Goal: Task Accomplishment & Management: Manage account settings

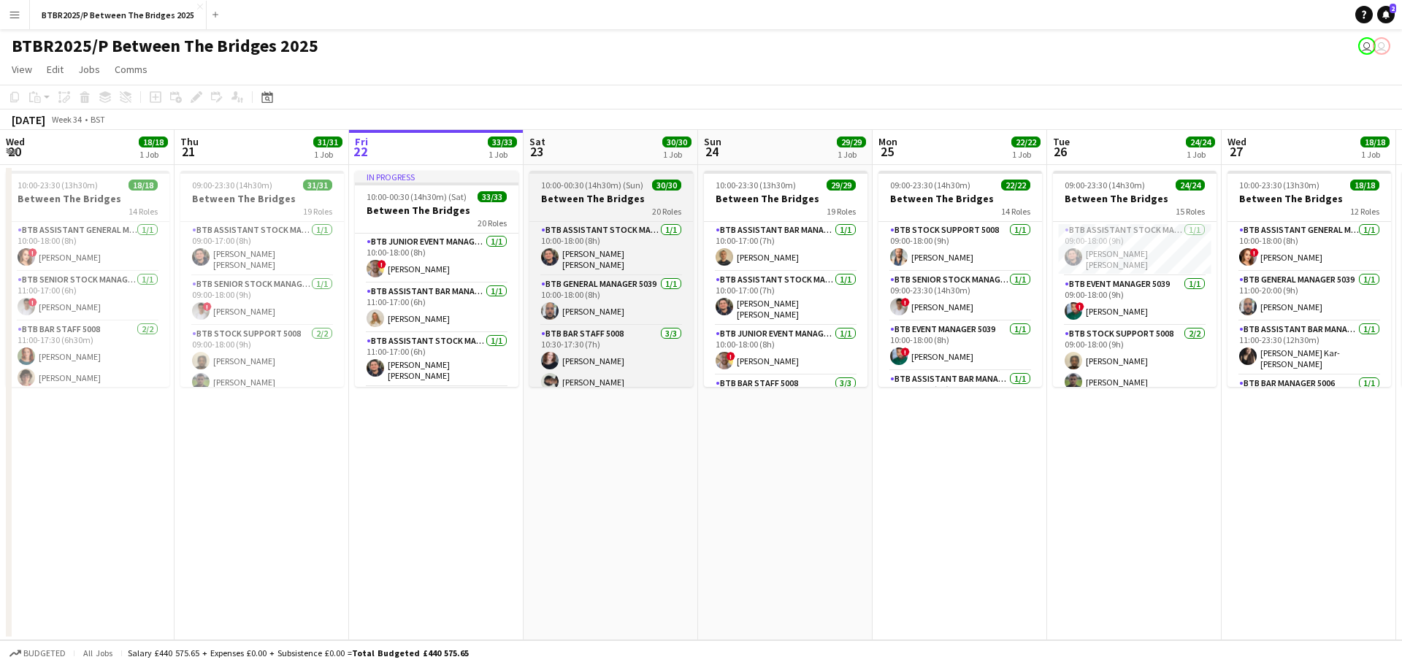
click at [599, 207] on div "20 Roles" at bounding box center [612, 211] width 164 height 12
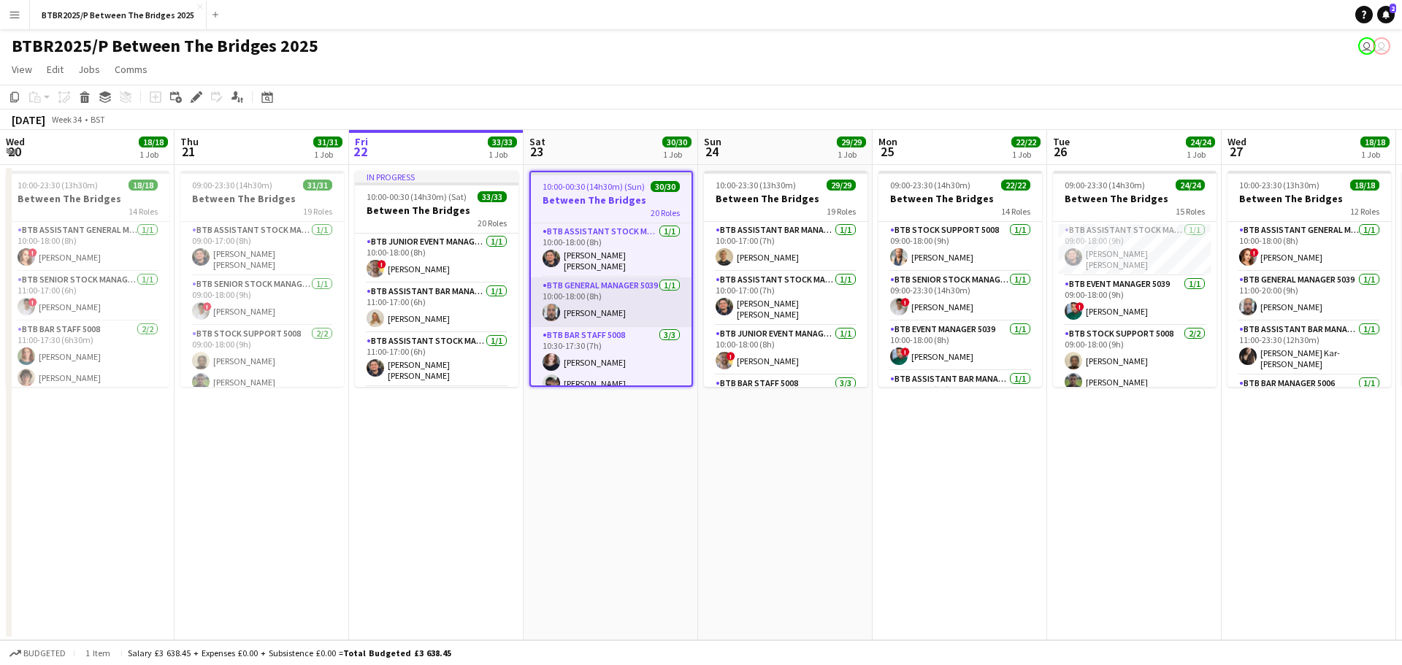
scroll to position [73, 0]
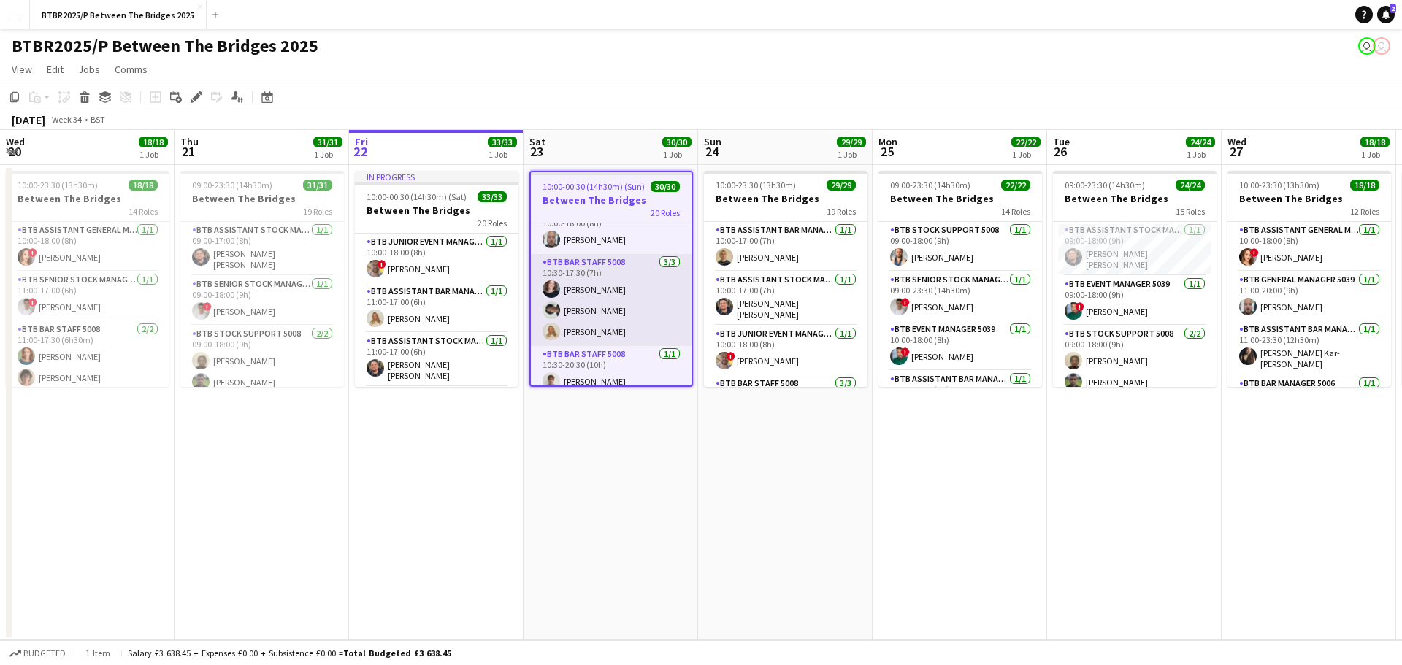
click at [612, 310] on app-card-role "BTB Bar Staff 5008 [DATE] 10:30-17:30 (7h) [PERSON_NAME] [PERSON_NAME] Dallas" at bounding box center [611, 300] width 161 height 92
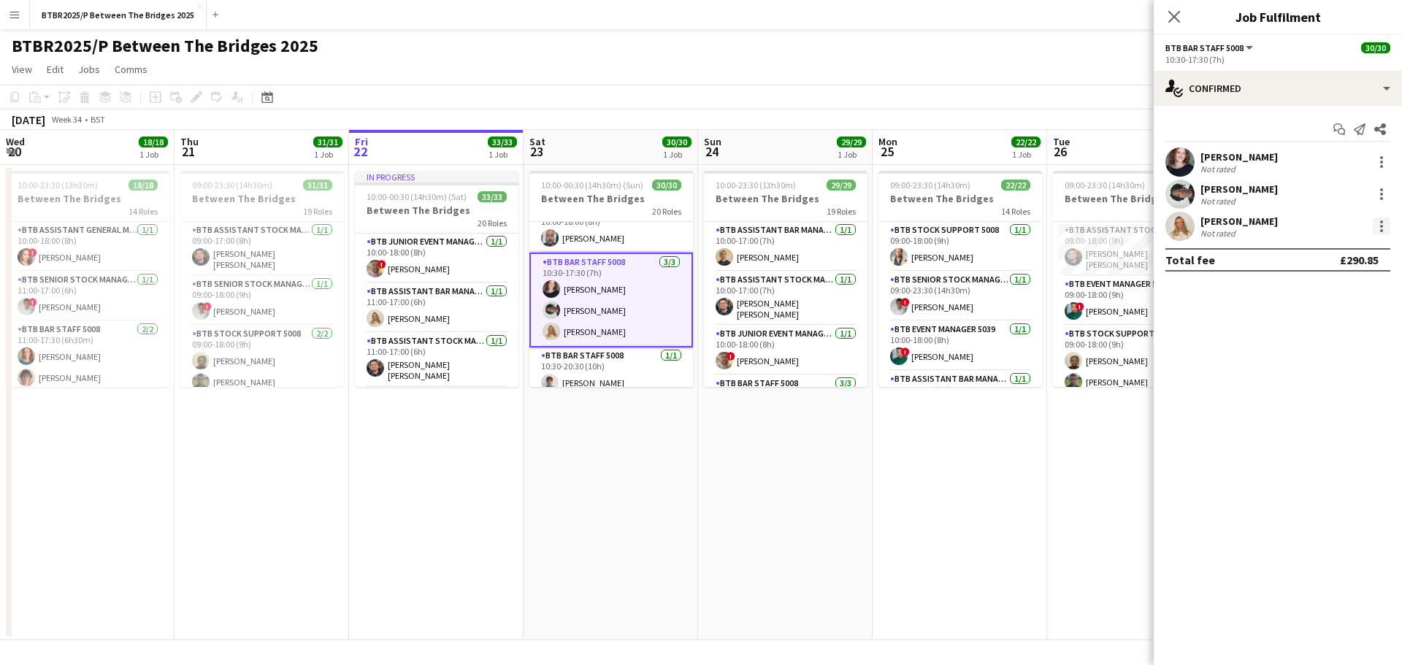
click at [1383, 230] on div at bounding box center [1382, 230] width 3 height 3
click at [1308, 394] on span "Remove" at bounding box center [1310, 393] width 44 height 12
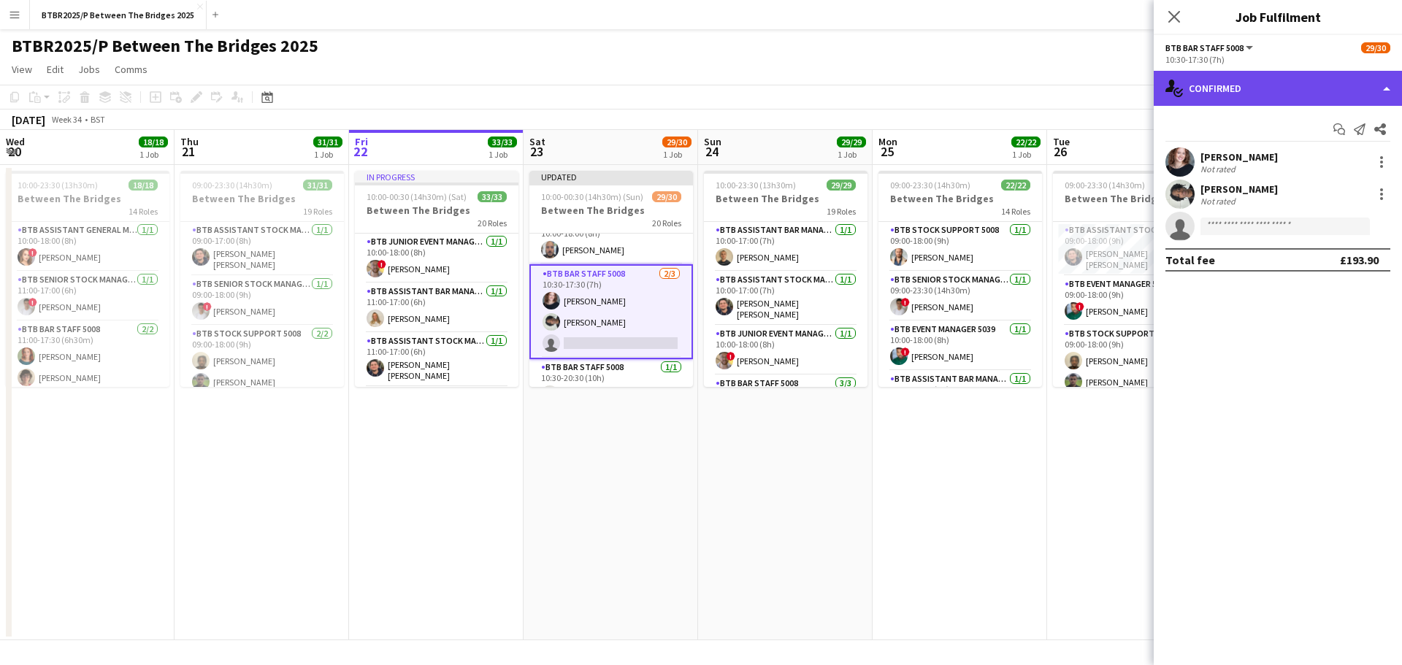
click at [1281, 99] on div "single-neutral-actions-check-2 Confirmed" at bounding box center [1278, 88] width 248 height 35
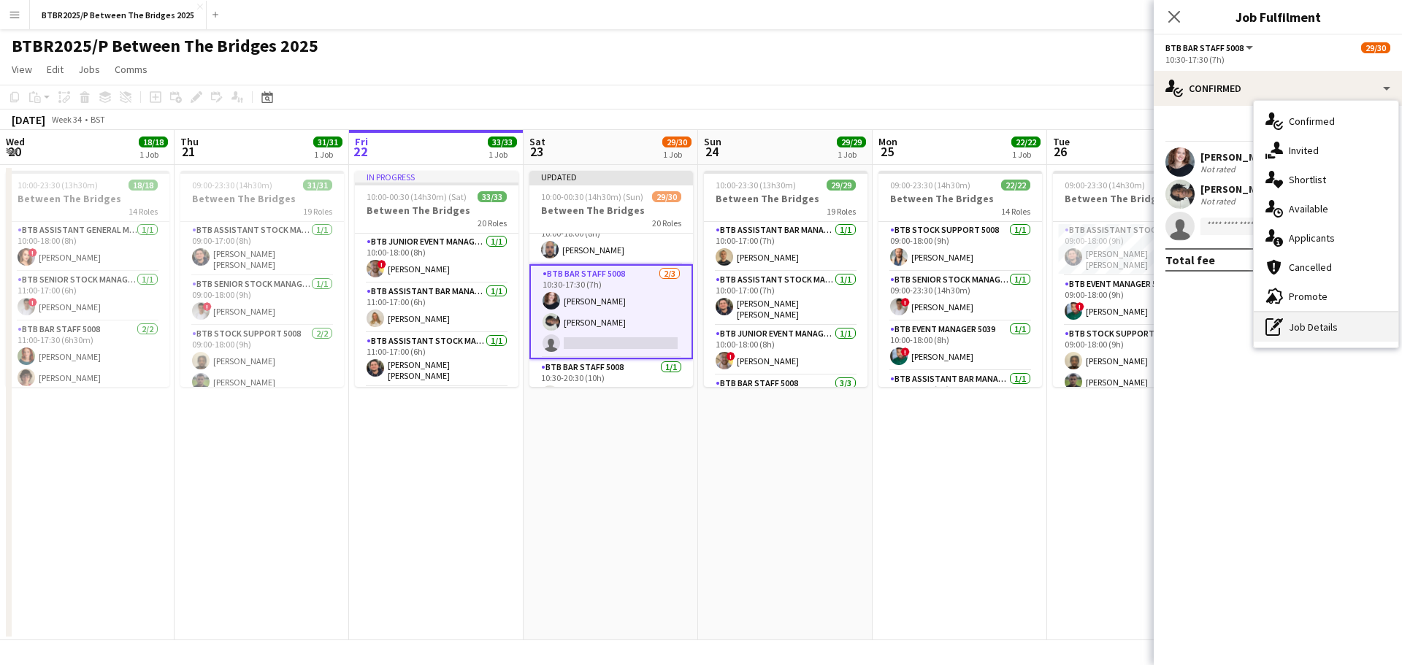
drag, startPoint x: 1289, startPoint y: 327, endPoint x: 1277, endPoint y: 272, distance: 56.9
click at [1288, 327] on div "pen-write Job Details" at bounding box center [1326, 327] width 145 height 29
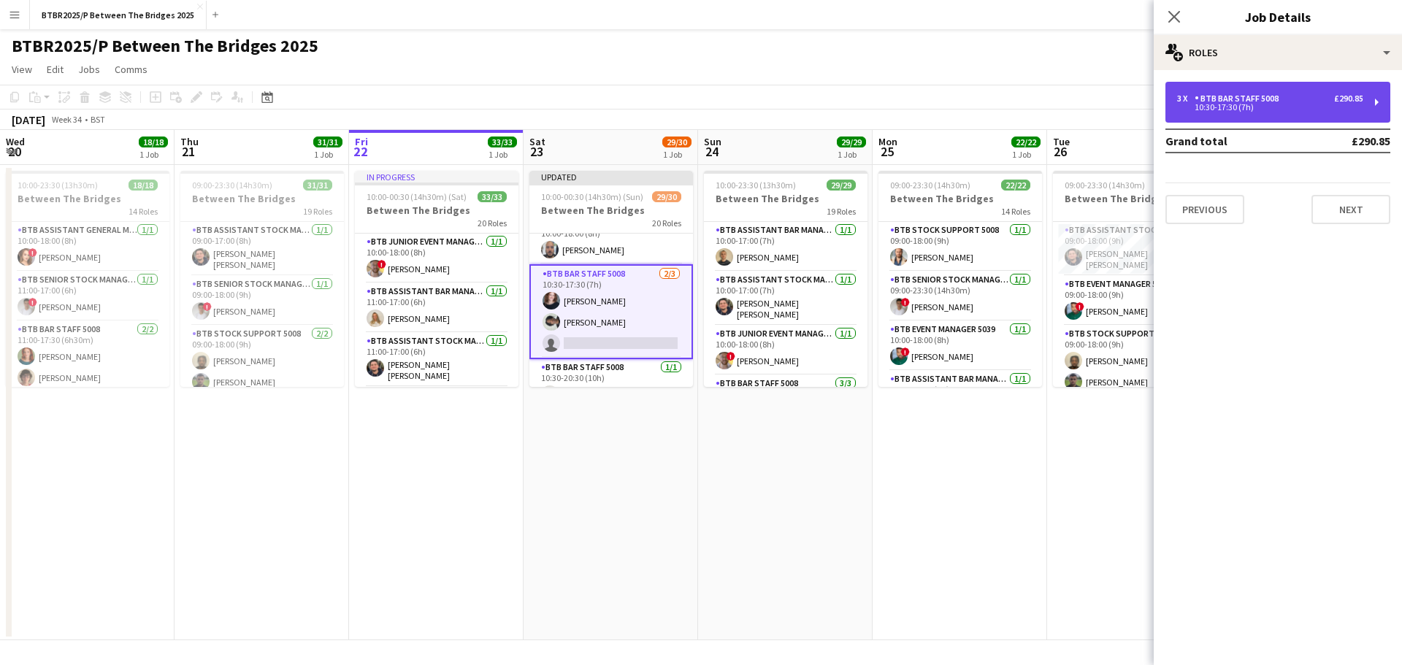
click at [1265, 109] on div "10:30-17:30 (7h)" at bounding box center [1270, 107] width 186 height 7
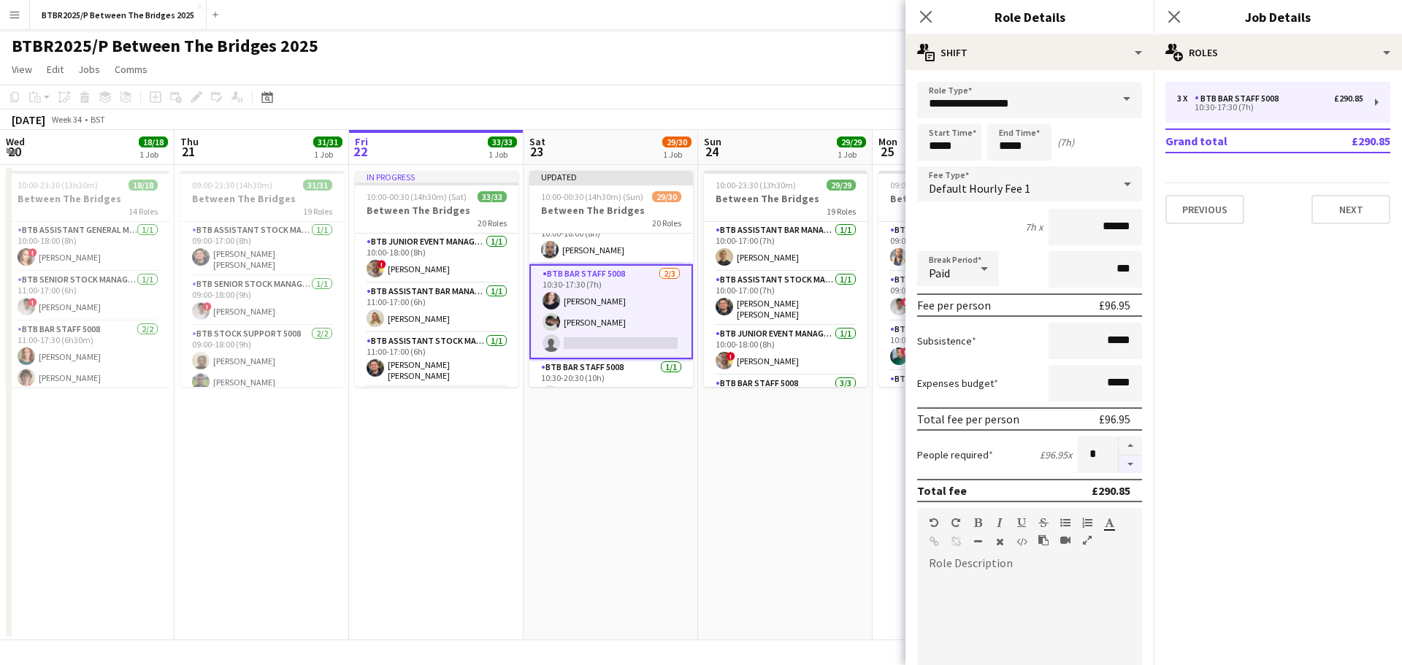
click at [1119, 457] on button "button" at bounding box center [1130, 465] width 23 height 18
type input "*"
click at [712, 52] on div "BTBR2025/P Between The Bridges 2025 user user" at bounding box center [701, 43] width 1402 height 28
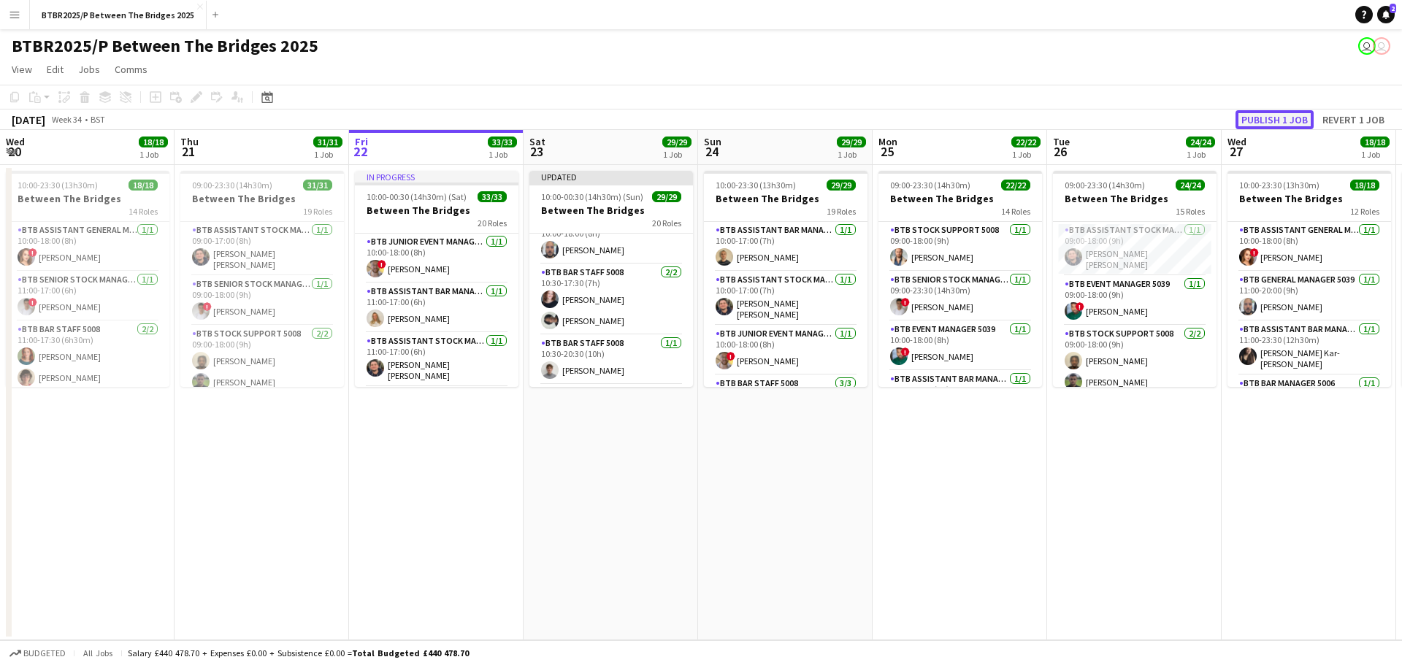
click at [1261, 114] on button "Publish 1 job" at bounding box center [1275, 119] width 78 height 19
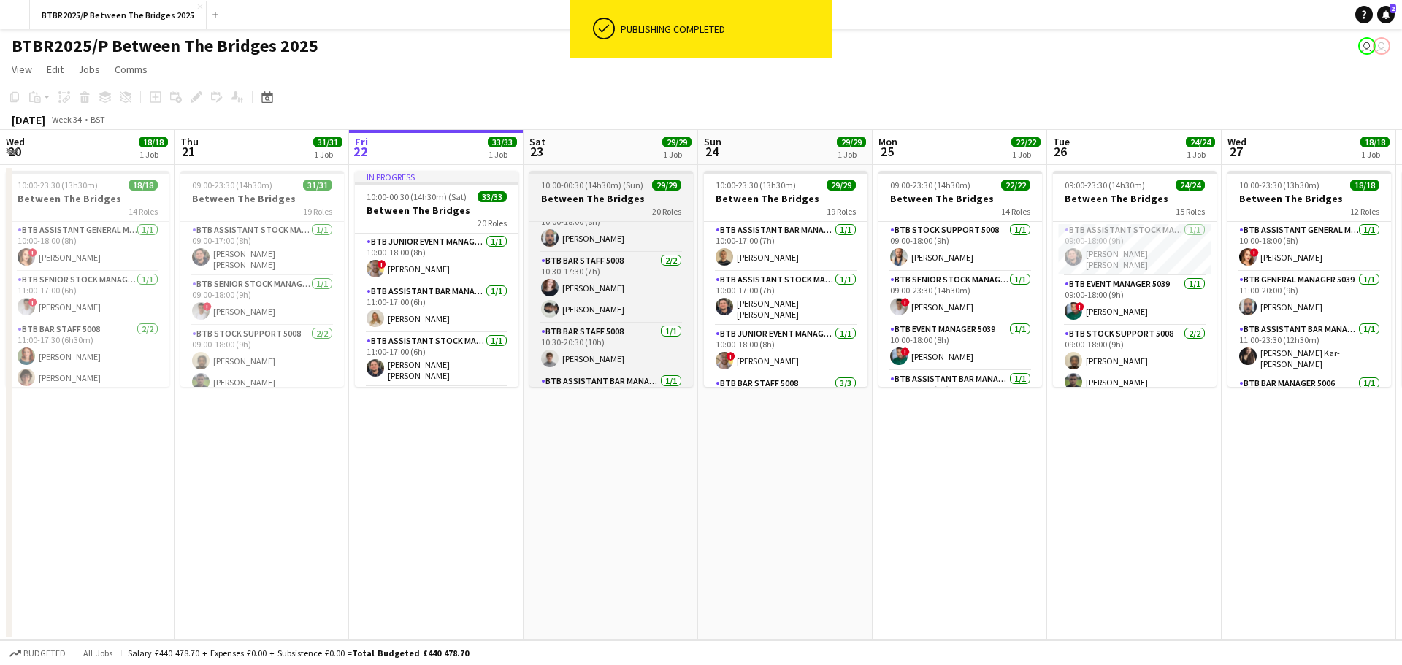
click at [600, 211] on div "20 Roles" at bounding box center [612, 211] width 164 height 12
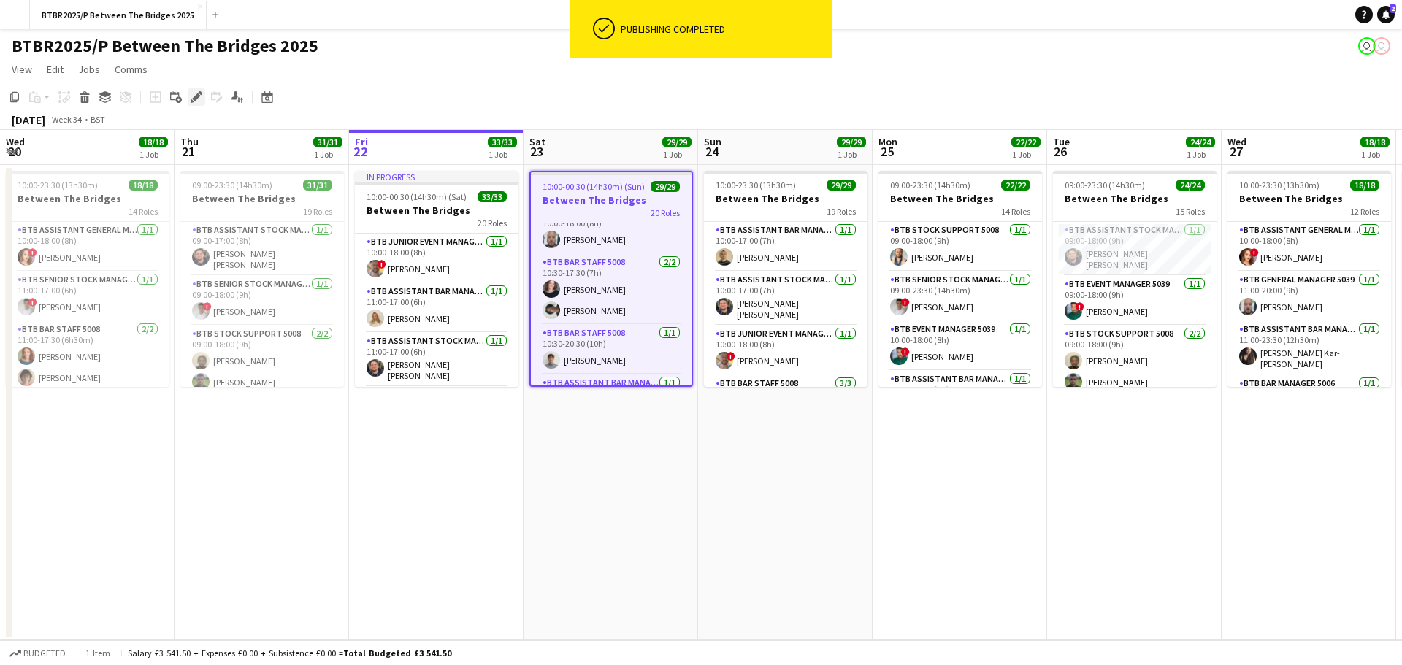
click at [194, 101] on icon at bounding box center [196, 97] width 8 height 8
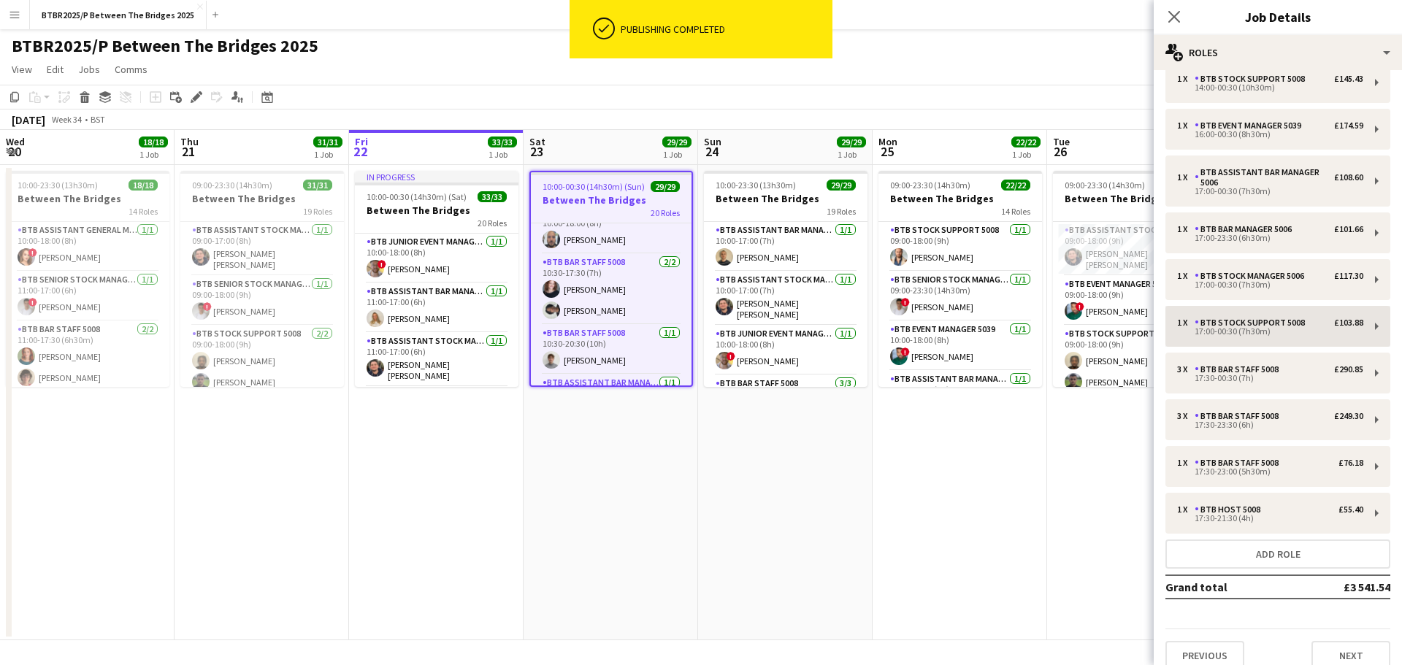
scroll to position [535, 0]
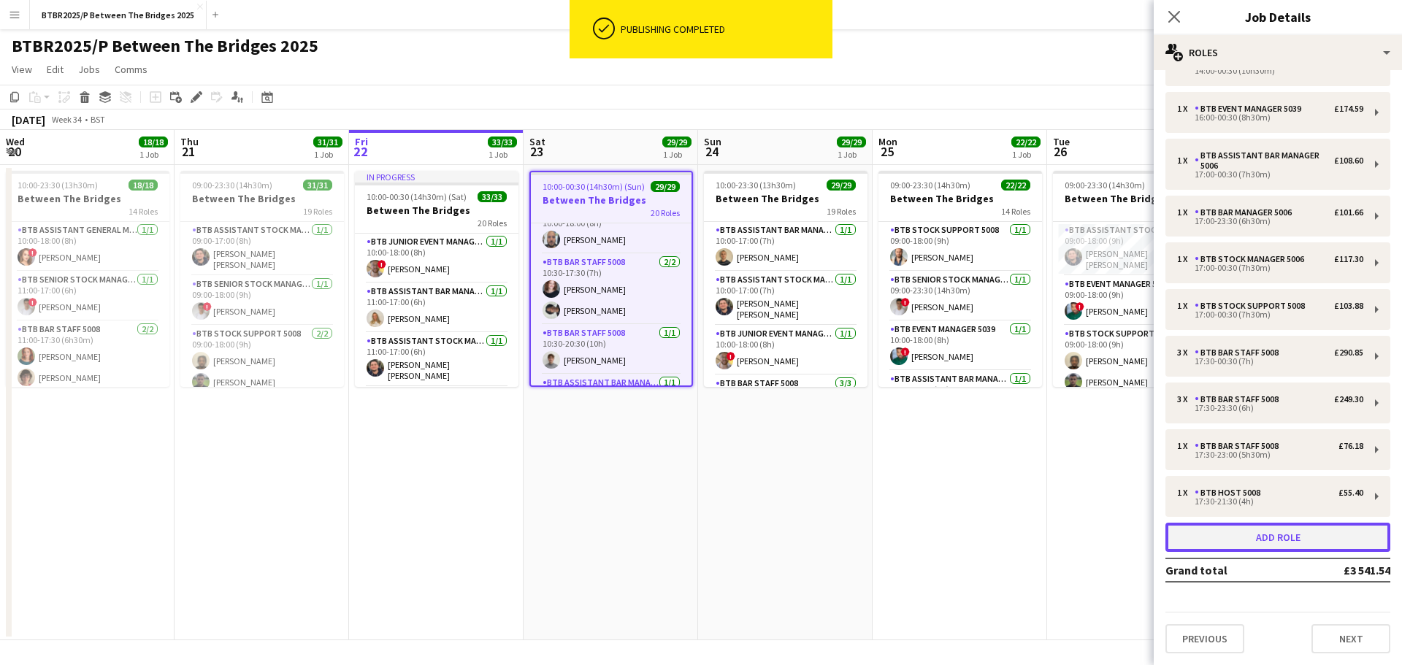
click at [1232, 535] on button "Add role" at bounding box center [1278, 537] width 225 height 29
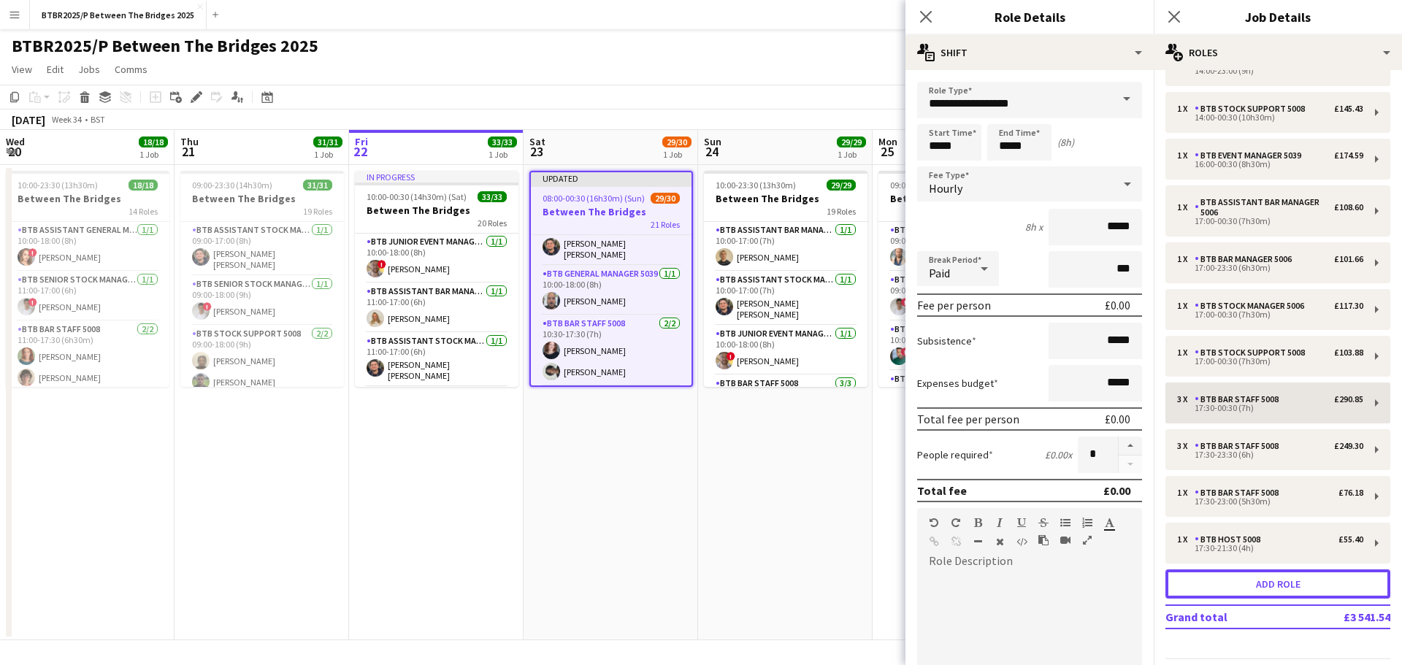
scroll to position [123, 0]
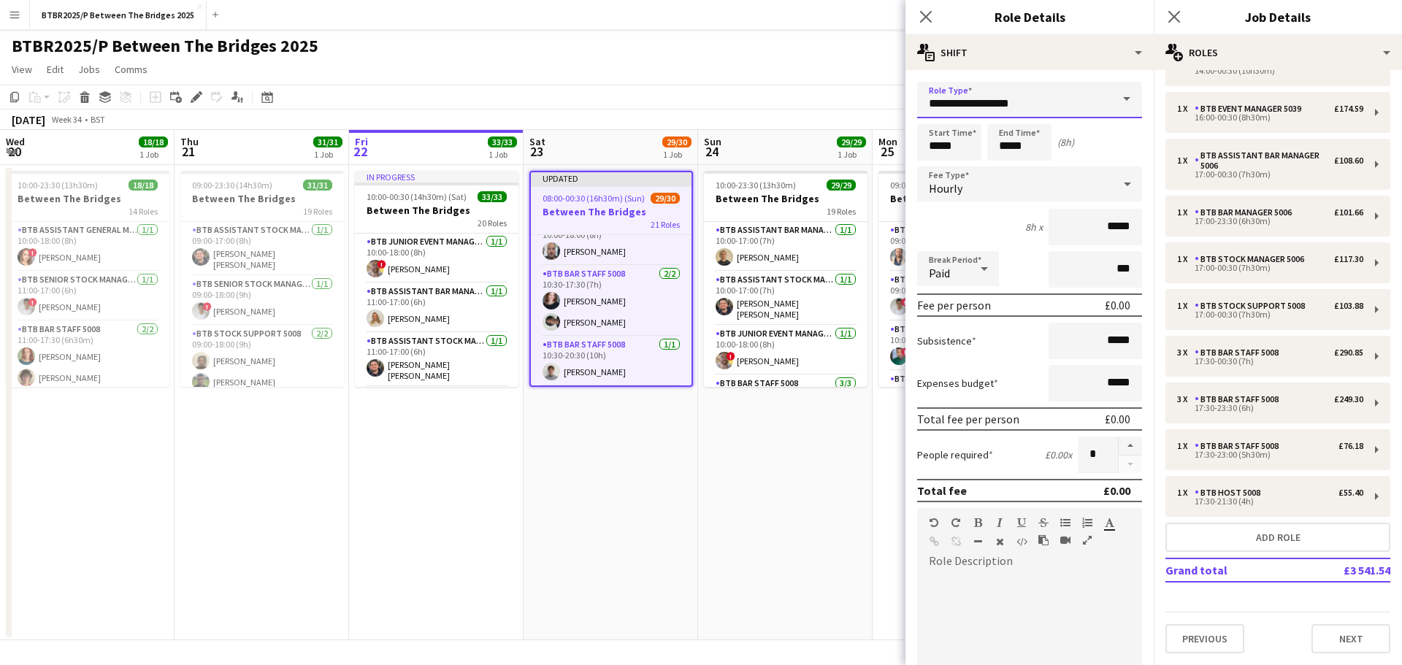
drag, startPoint x: 984, startPoint y: 106, endPoint x: 888, endPoint y: 107, distance: 95.7
click at [888, 107] on body "Menu Boards Boards Boards All jobs Status Workforce Workforce My Workforce Recr…" at bounding box center [701, 332] width 1402 height 665
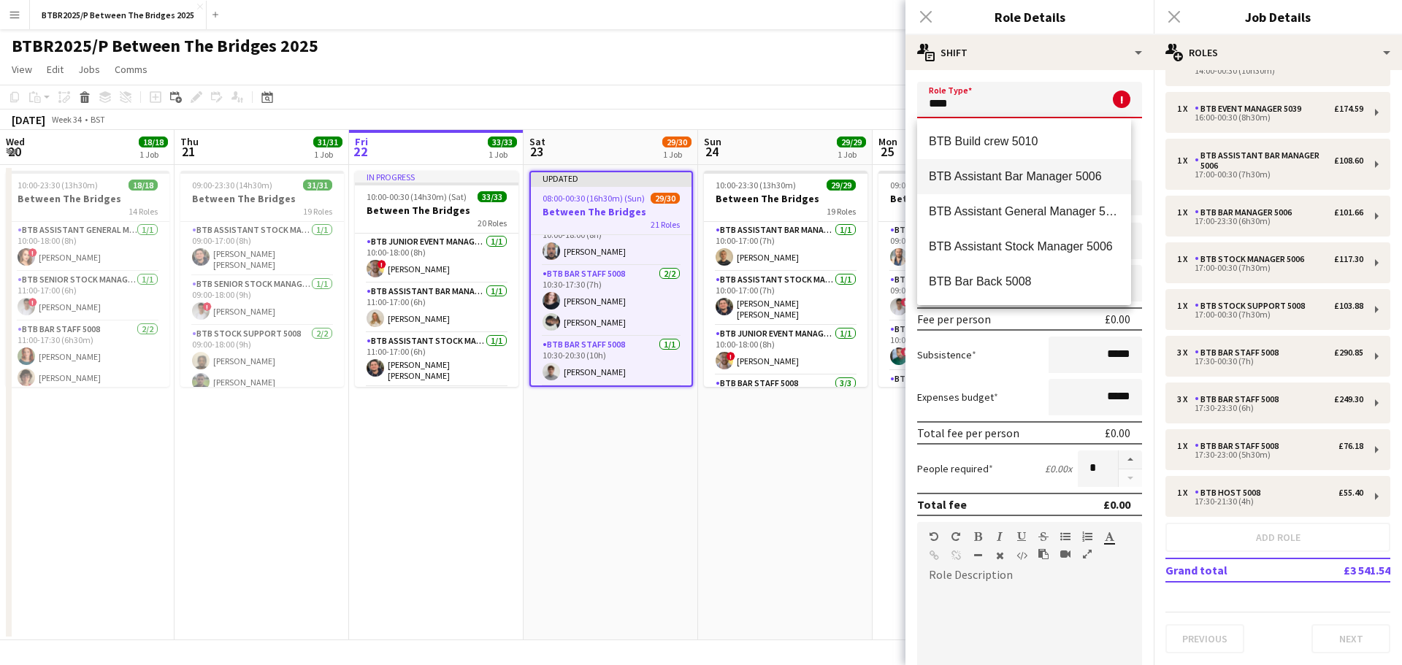
click at [939, 172] on span "BTB Assistant Bar Manager 5006" at bounding box center [1024, 176] width 191 height 14
type input "**********"
type input "******"
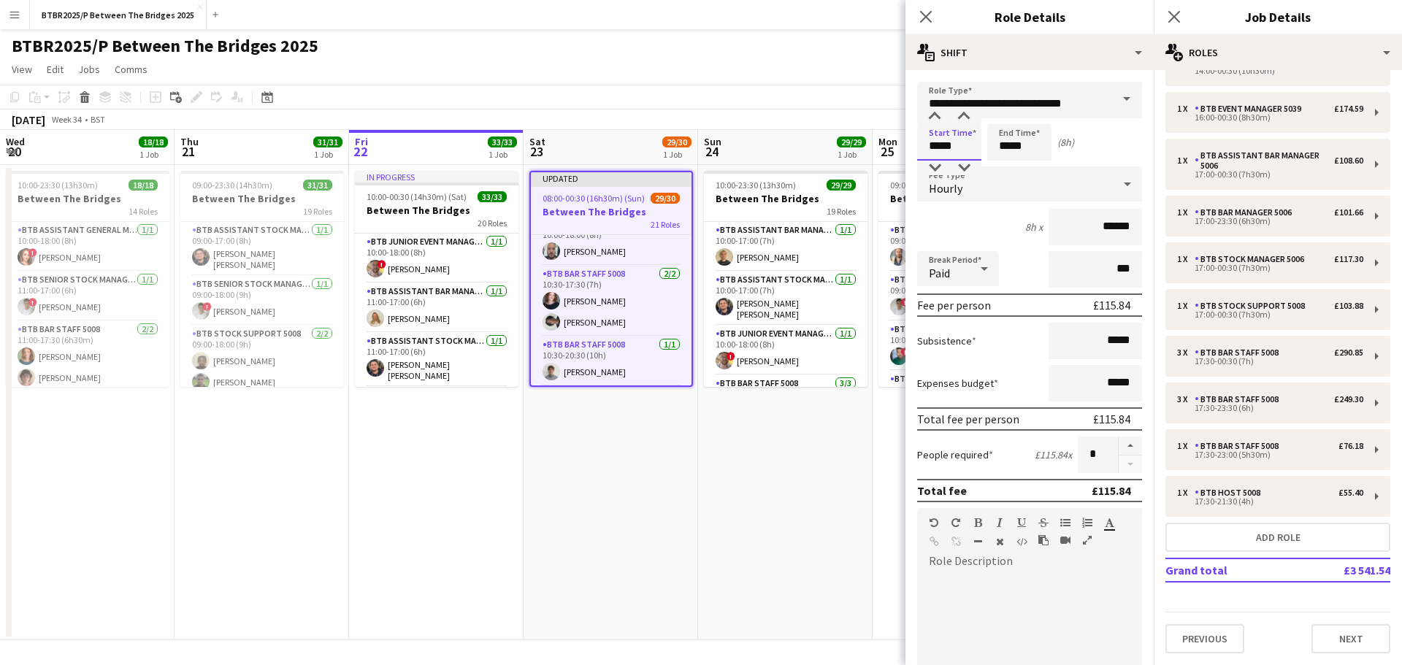
drag, startPoint x: 960, startPoint y: 144, endPoint x: 909, endPoint y: 137, distance: 51.6
click at [909, 137] on form "**********" at bounding box center [1030, 536] width 248 height 908
type input "*****"
click at [764, 49] on div "BTBR2025/P Between The Bridges 2025 user user" at bounding box center [701, 43] width 1402 height 28
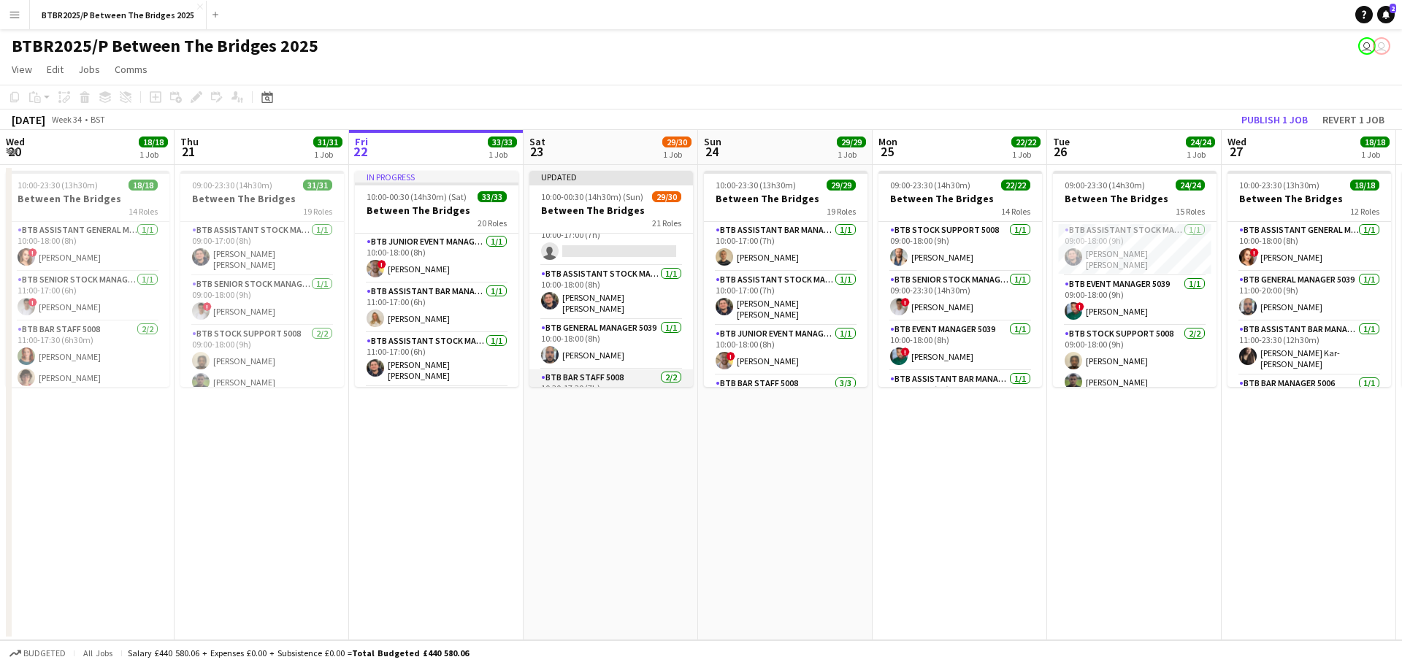
scroll to position [0, 0]
click at [614, 272] on app-card-role "BTB Assistant Bar Manager 5006 0/1 10:00-17:00 (7h) single-neutral-actions" at bounding box center [612, 259] width 164 height 50
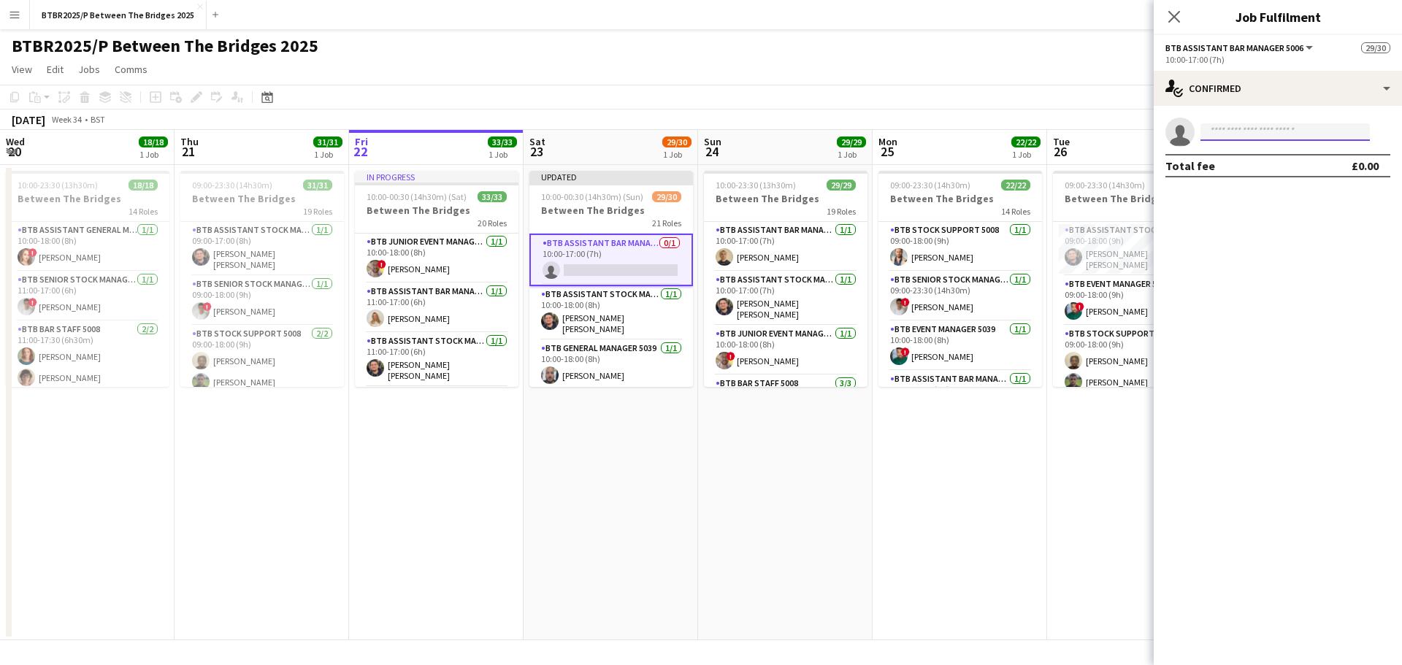
click at [1259, 123] on input at bounding box center [1285, 132] width 169 height 18
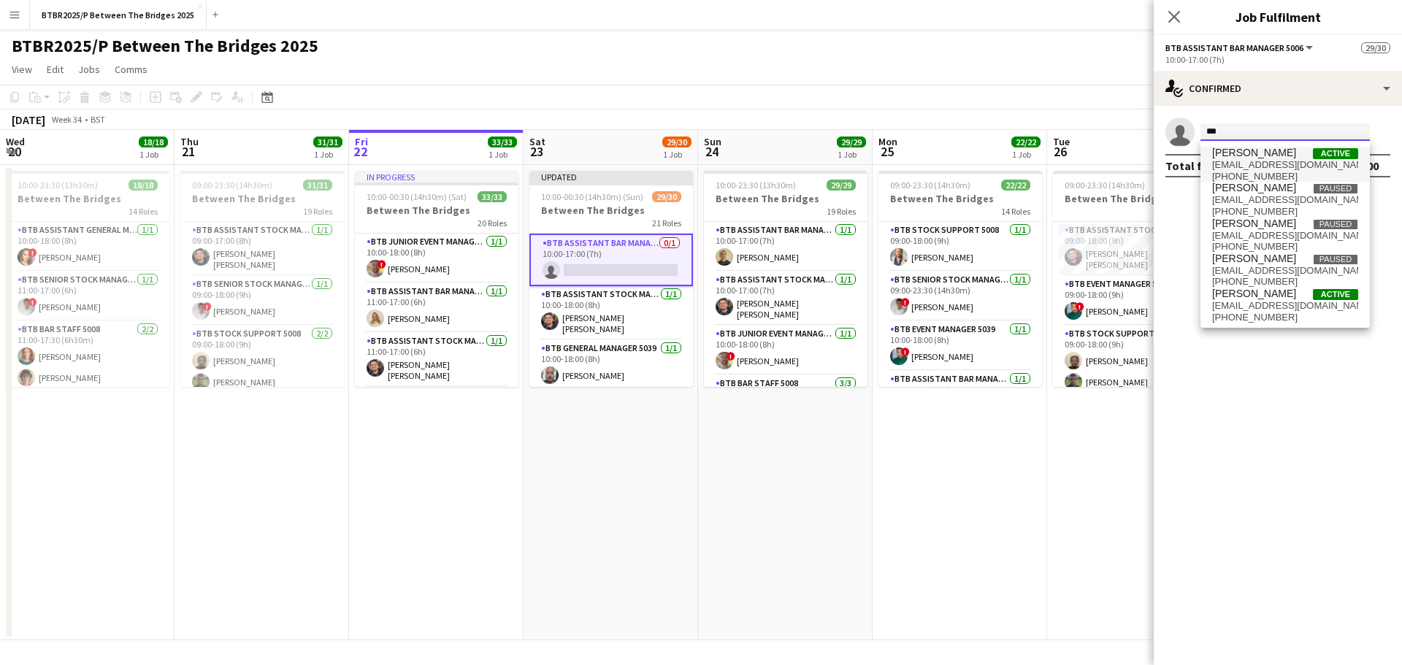
type input "***"
click at [1243, 150] on span "[PERSON_NAME]" at bounding box center [1255, 153] width 84 height 12
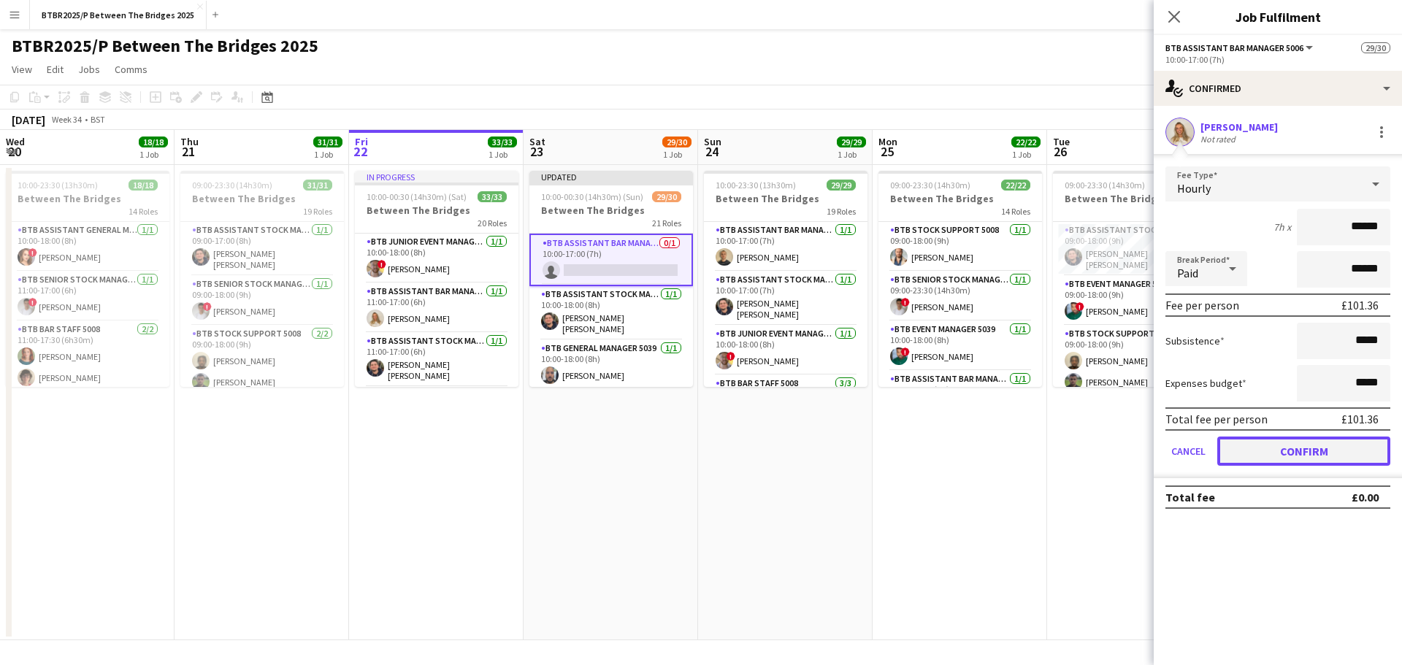
click at [1248, 455] on button "Confirm" at bounding box center [1304, 451] width 173 height 29
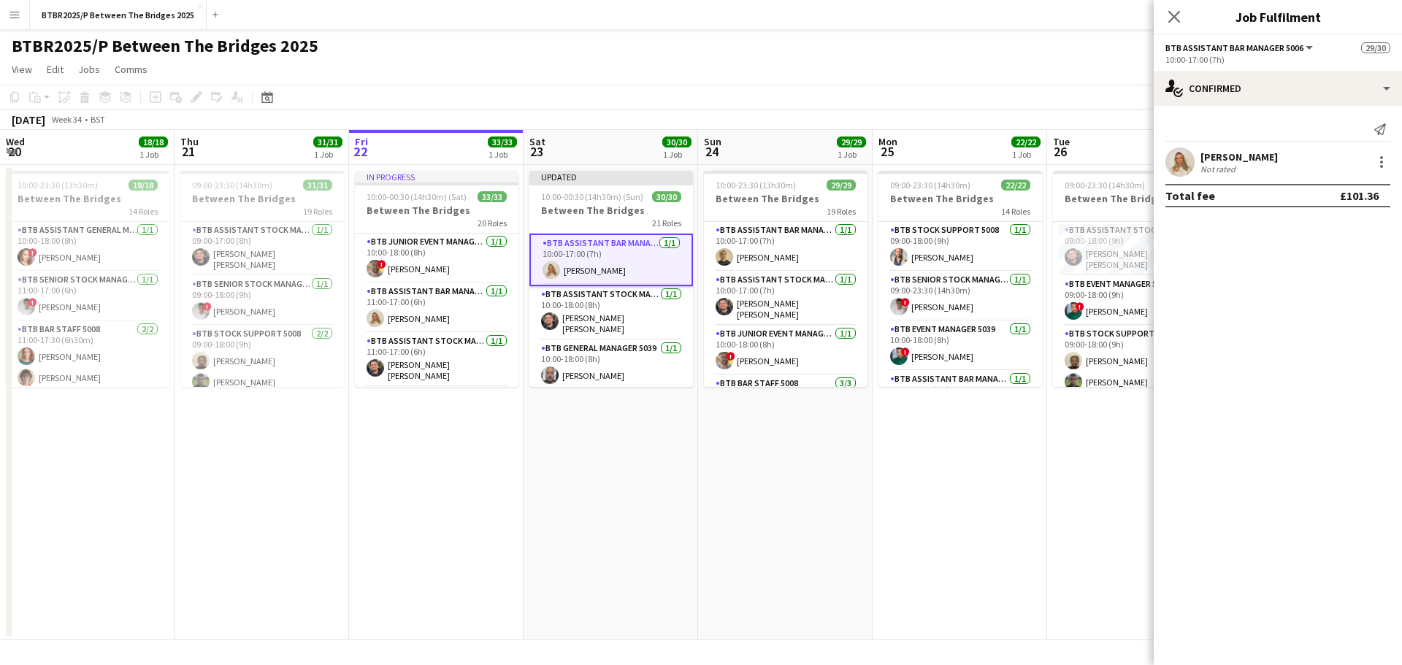
click at [839, 56] on div "BTBR2025/P Between The Bridges 2025 user user" at bounding box center [701, 43] width 1402 height 28
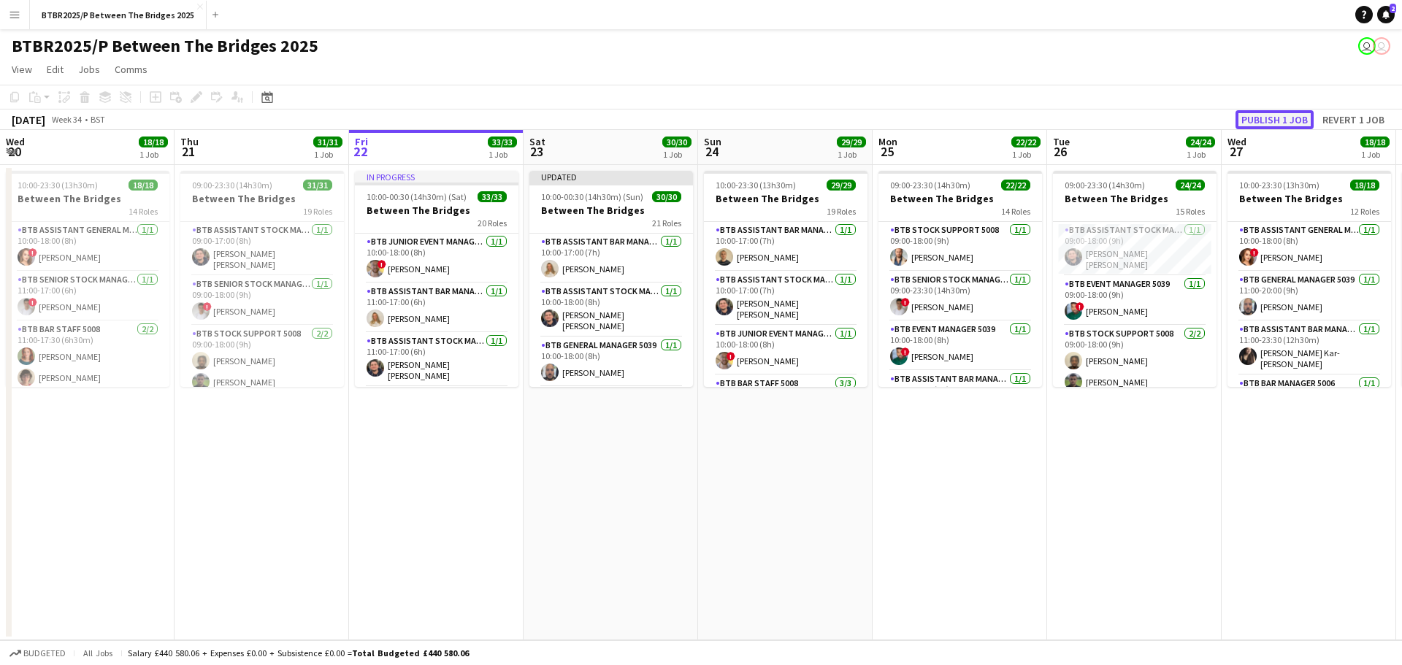
click at [1279, 123] on button "Publish 1 job" at bounding box center [1275, 119] width 78 height 19
